Goal: Transaction & Acquisition: Purchase product/service

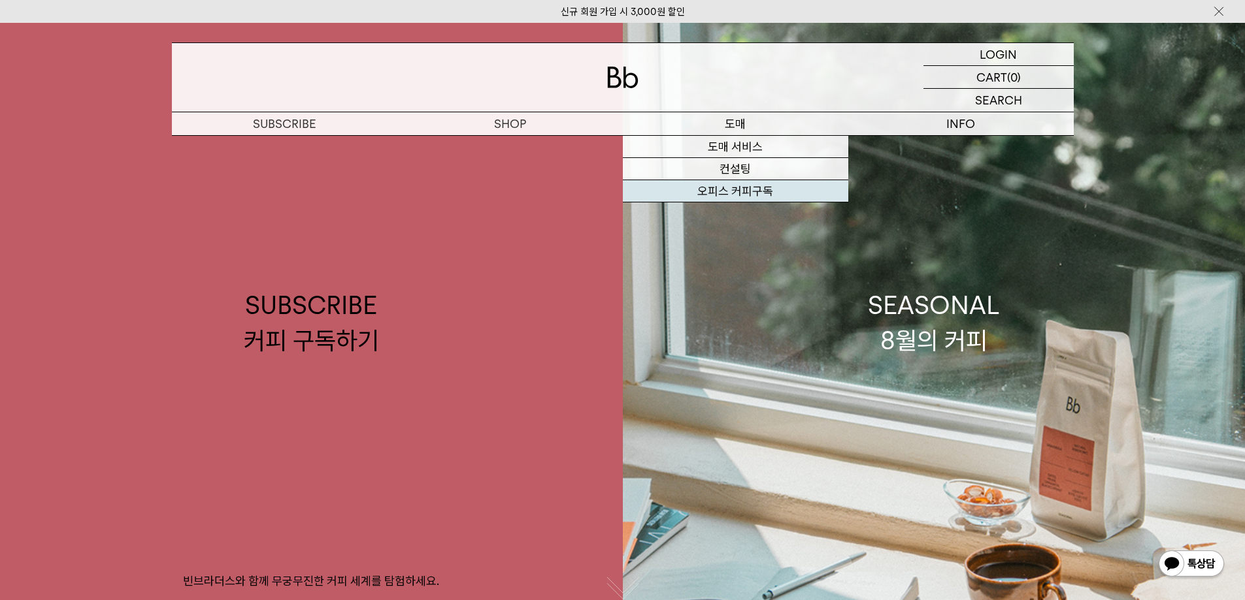
click at [743, 191] on link "오피스 커피구독" at bounding box center [735, 191] width 225 height 22
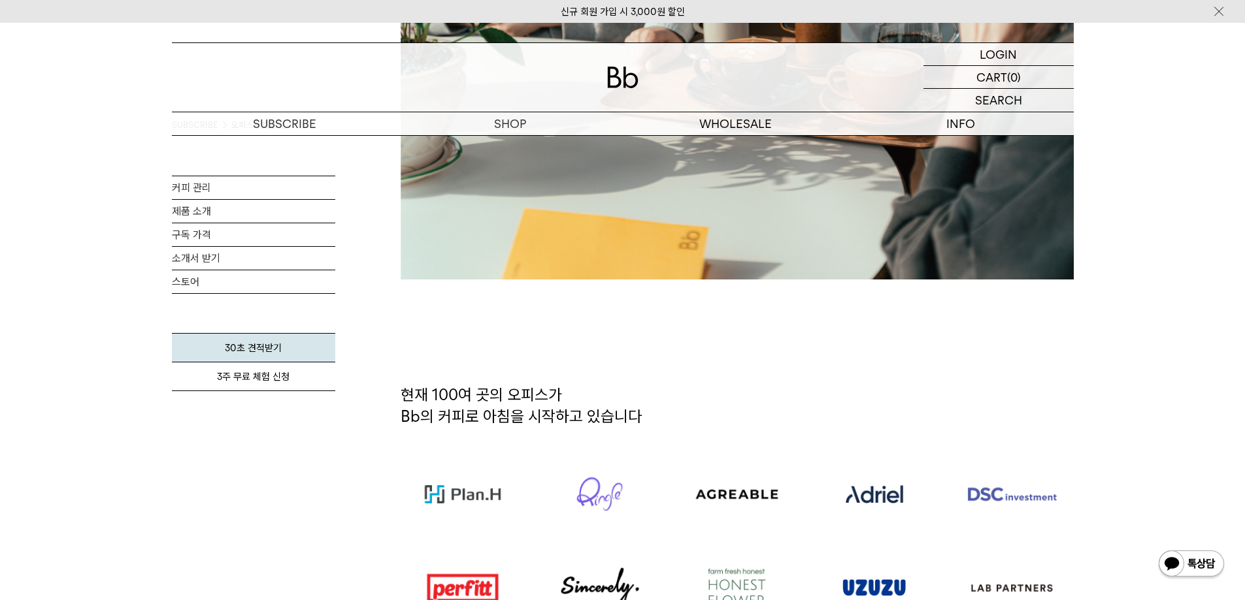
scroll to position [762, 0]
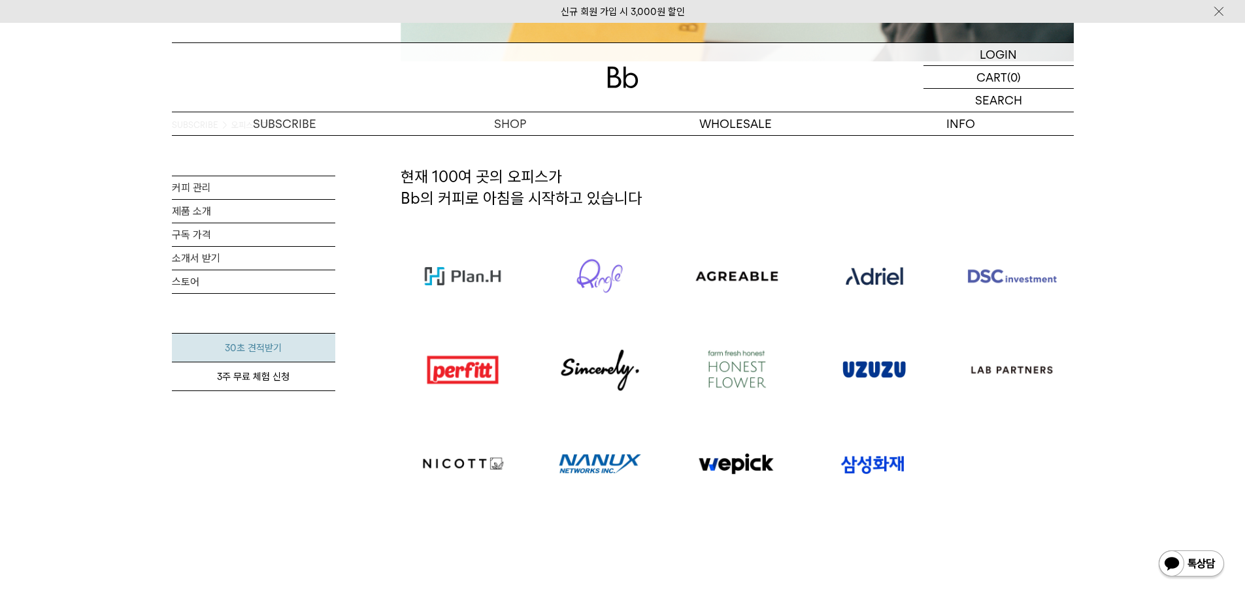
click at [268, 349] on link "30초 견적받기" at bounding box center [253, 347] width 163 height 29
click at [249, 235] on link "구독 가격" at bounding box center [253, 234] width 163 height 23
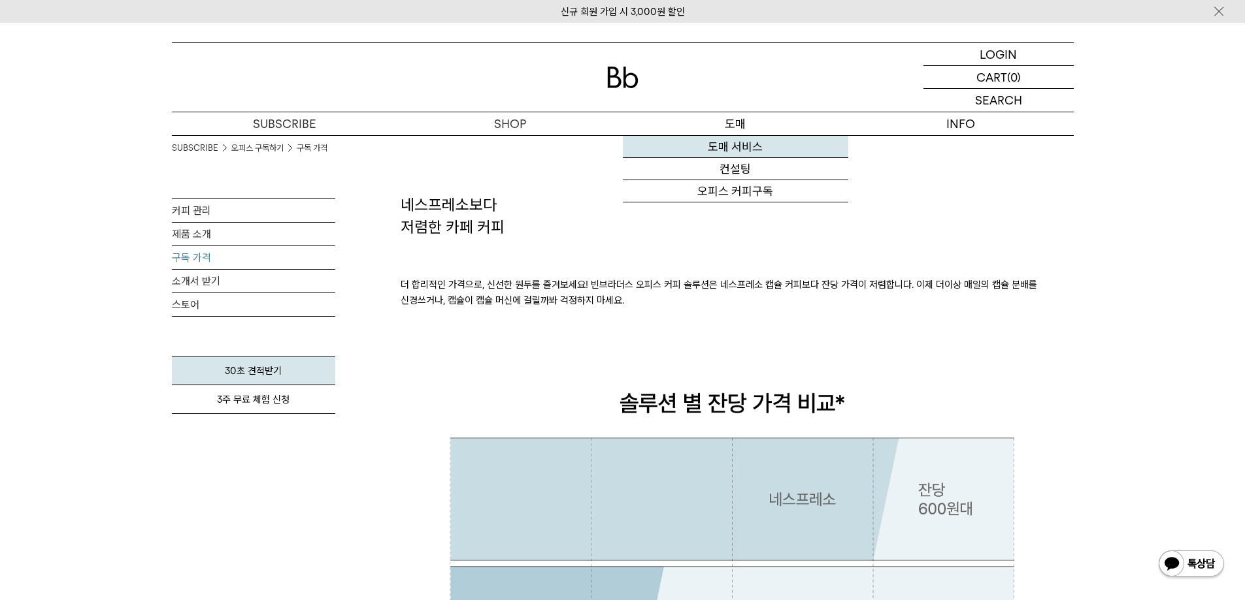
click at [747, 142] on link "도매 서비스" at bounding box center [735, 147] width 225 height 22
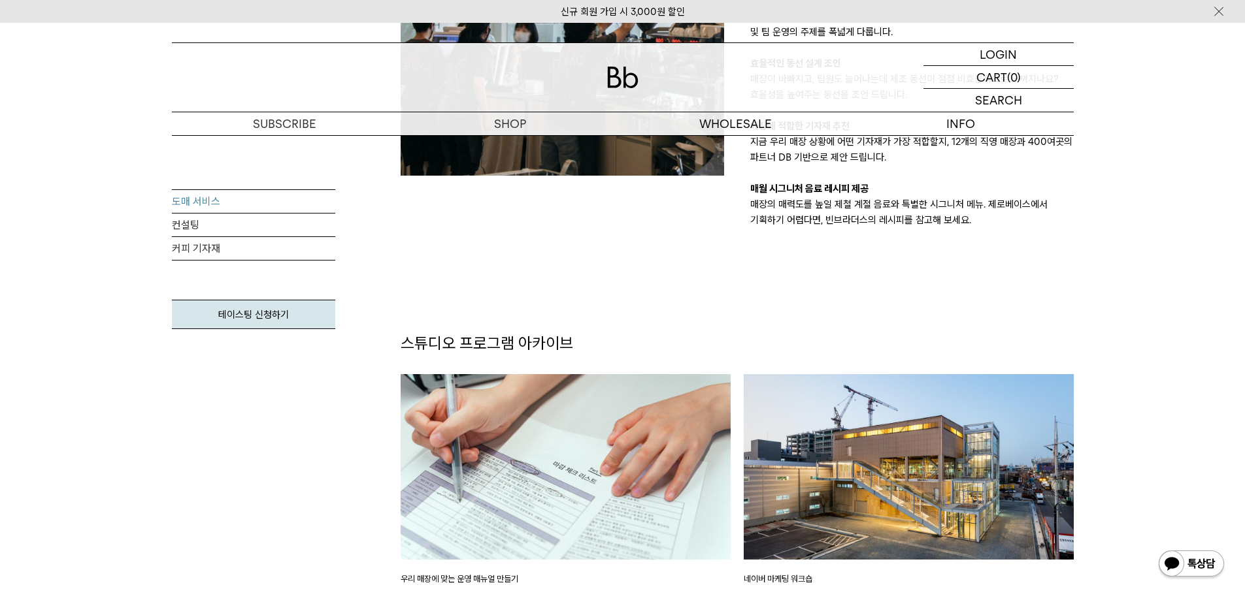
scroll to position [1633, 0]
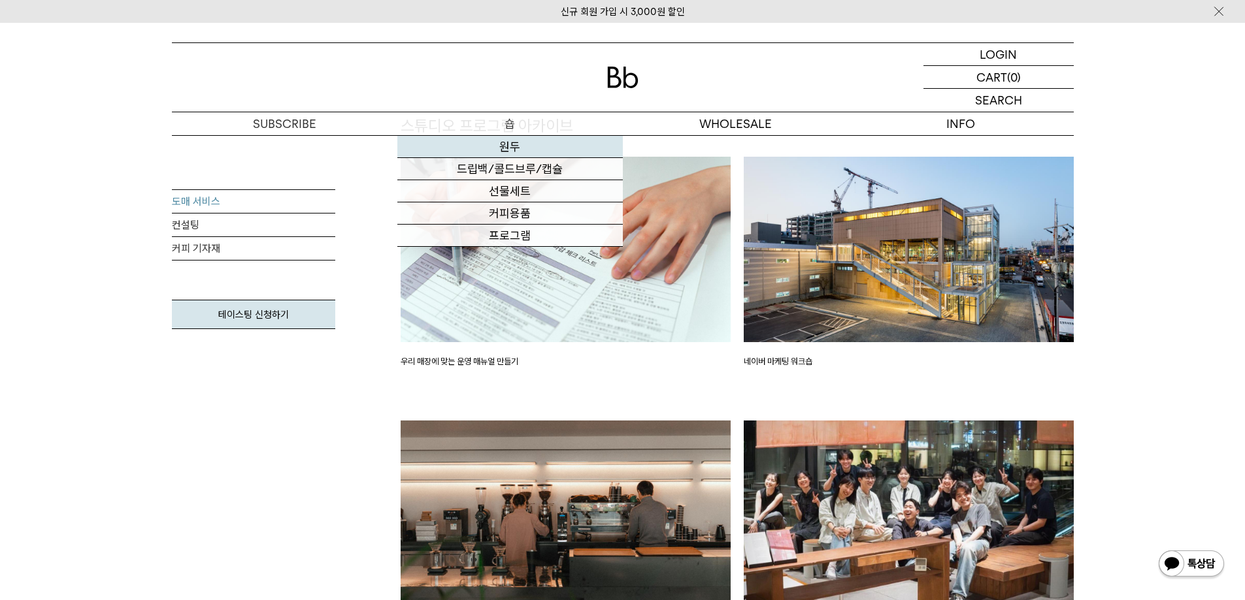
click at [534, 147] on link "원두" at bounding box center [509, 147] width 225 height 22
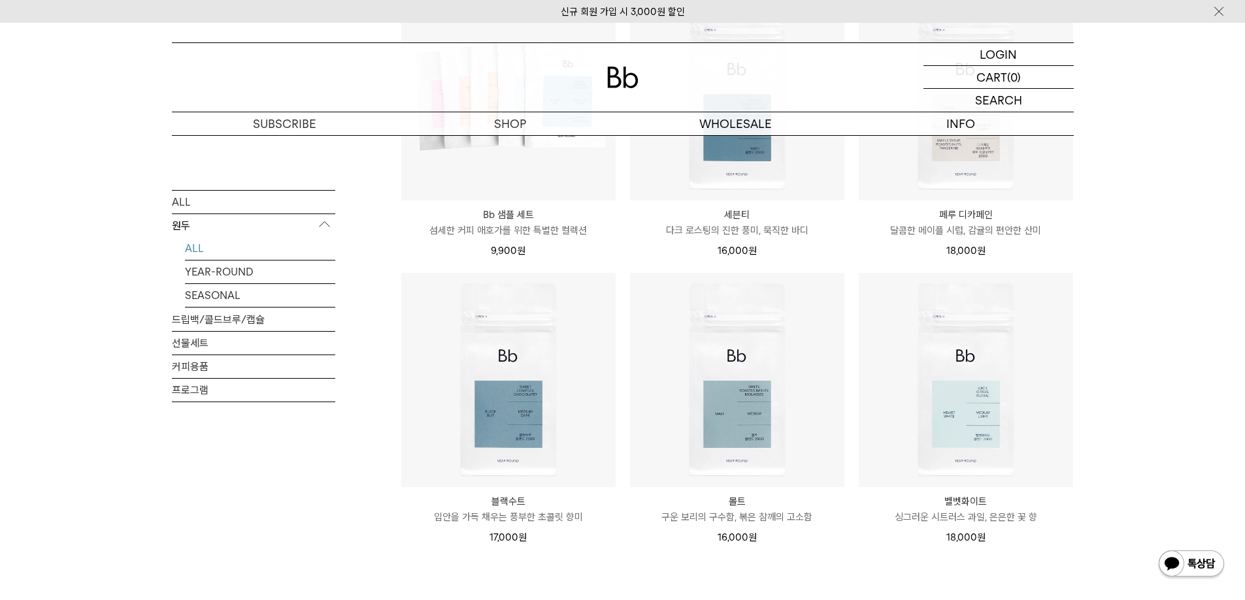
scroll to position [980, 0]
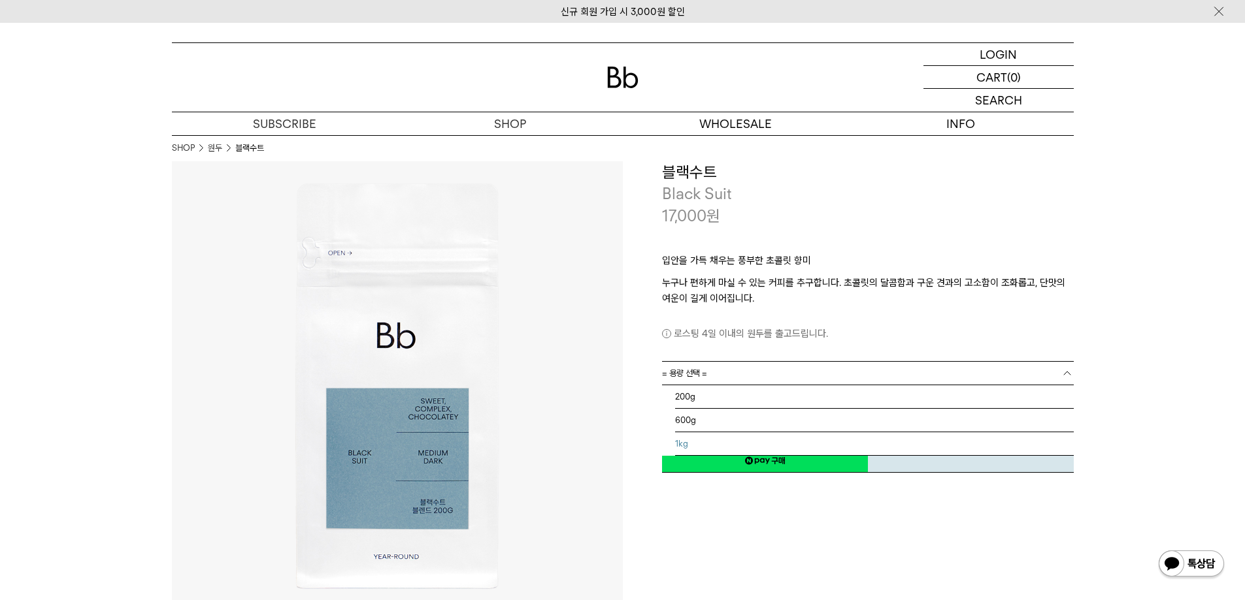
click at [779, 438] on li "1kg" at bounding box center [874, 444] width 399 height 24
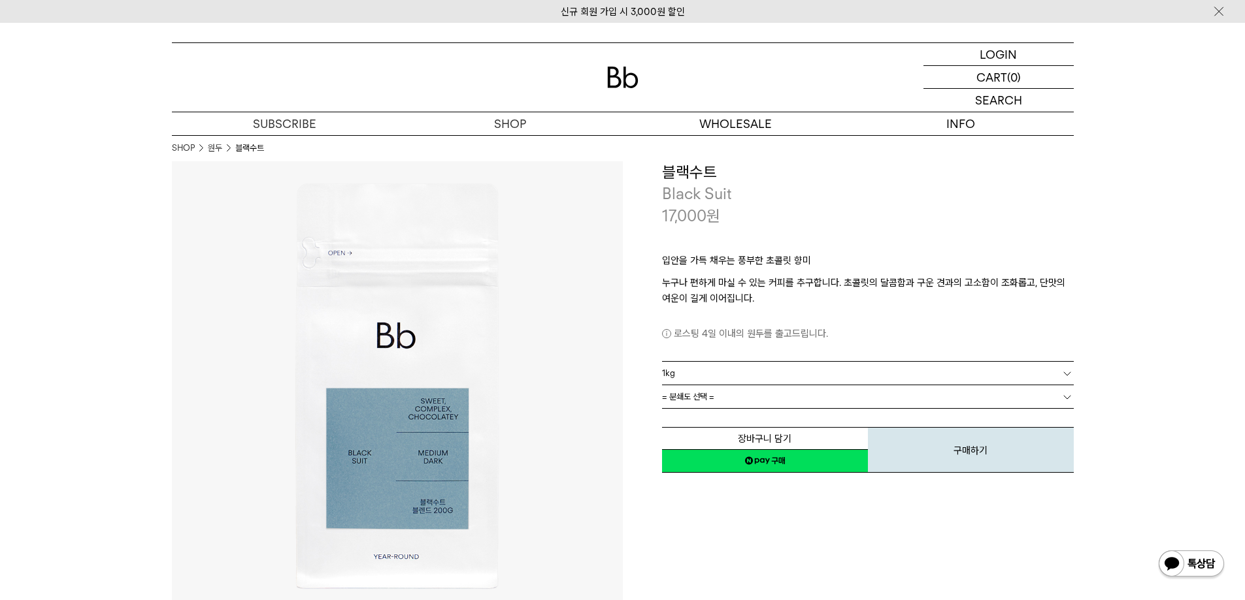
drag, startPoint x: 895, startPoint y: 412, endPoint x: 904, endPoint y: 403, distance: 12.5
click at [897, 410] on div "장바구니 담기 찜하기 NAVER 네이버 ID로 간편구매 네이버페이 네이버페이 구매하기 찜하기 이전 이벤트 네이버페이 다음 구매하기" at bounding box center [868, 441] width 412 height 67
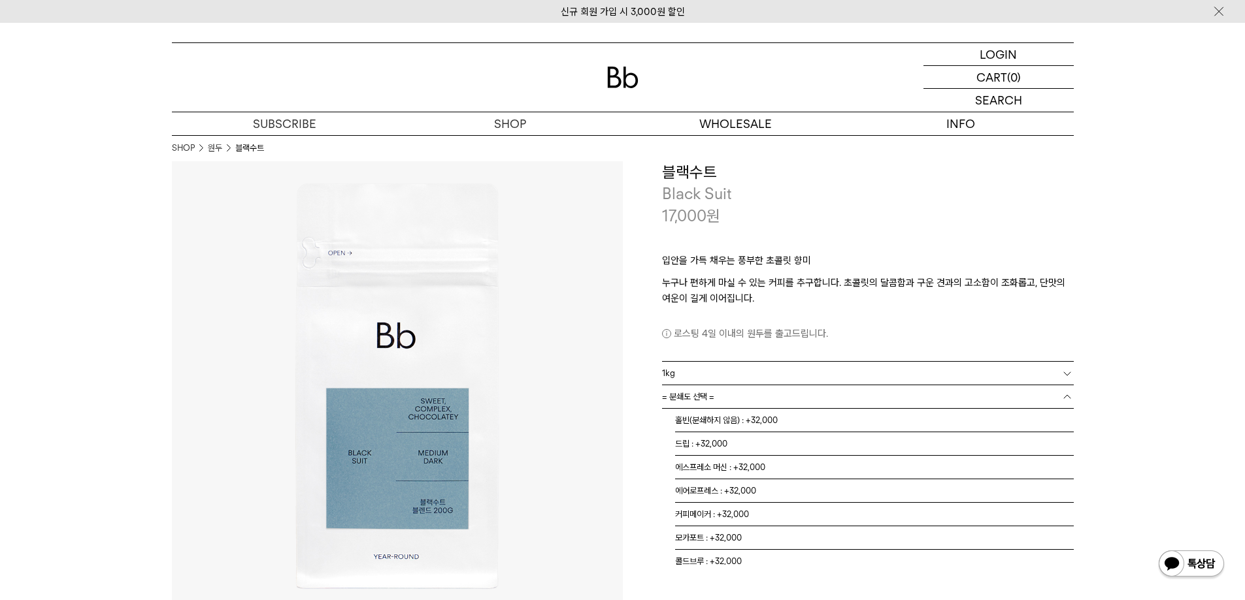
click at [904, 402] on link "= 분쇄도 선택 =" at bounding box center [868, 396] width 412 height 23
click at [848, 425] on li "홀빈(분쇄하지 않음) : +32,000" at bounding box center [874, 421] width 399 height 24
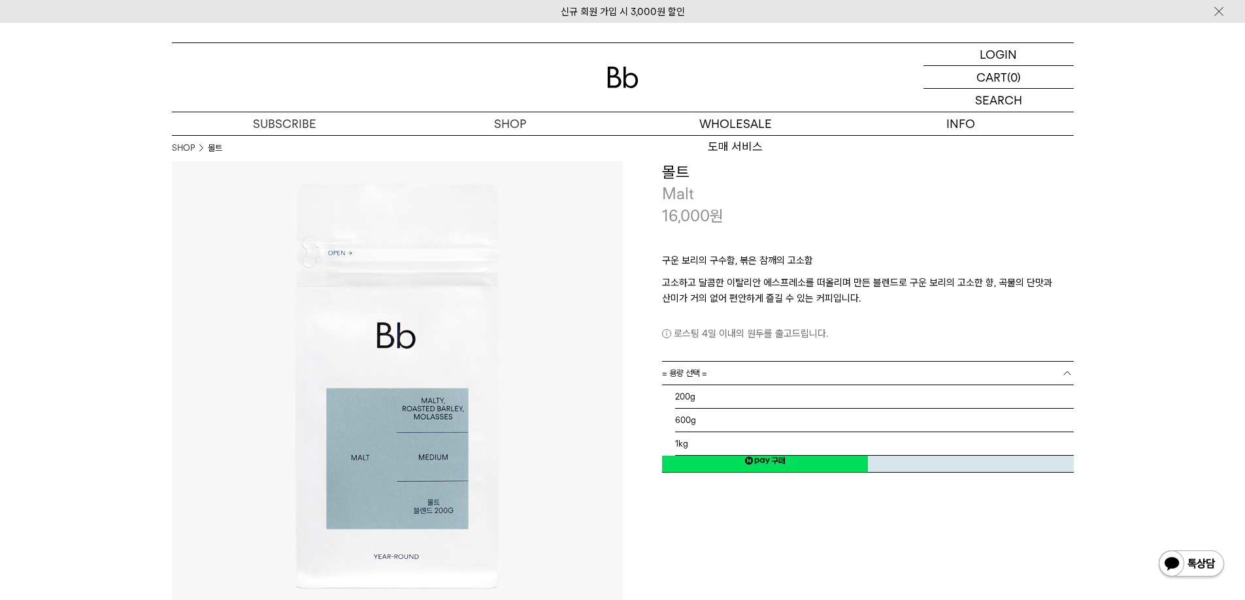
click at [752, 367] on link "= 용량 선택 =" at bounding box center [868, 373] width 412 height 23
click at [702, 432] on li "1kg" at bounding box center [874, 444] width 399 height 24
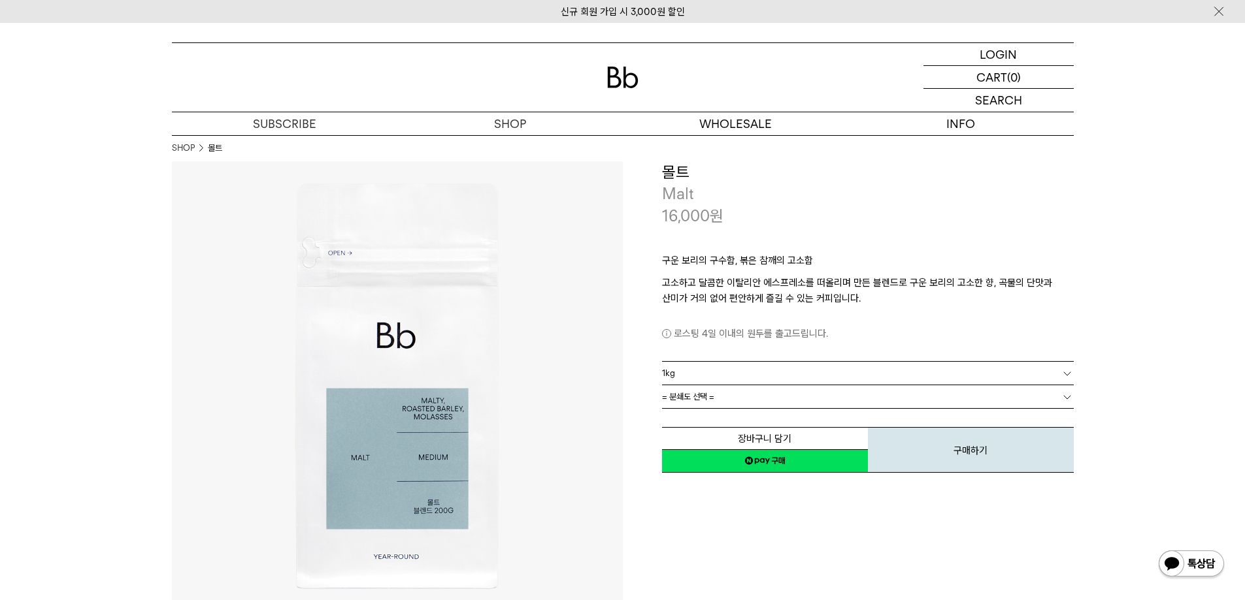
click at [734, 400] on link "= 분쇄도 선택 =" at bounding box center [868, 396] width 412 height 23
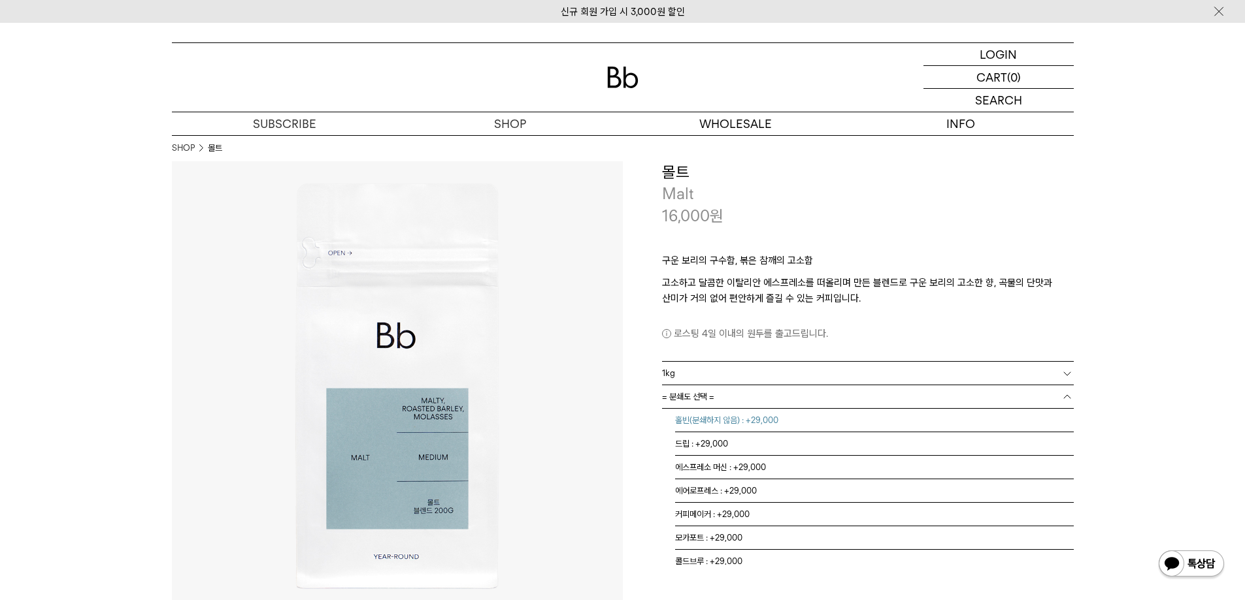
click at [737, 421] on li "홀빈(분쇄하지 않음) : +29,000" at bounding box center [874, 421] width 399 height 24
